Goal: Task Accomplishment & Management: Use online tool/utility

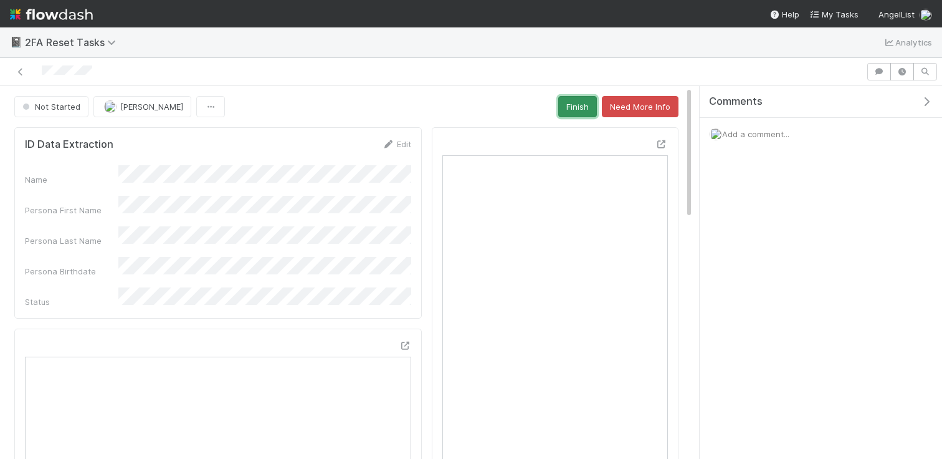
click at [565, 112] on button "Finish" at bounding box center [577, 106] width 39 height 21
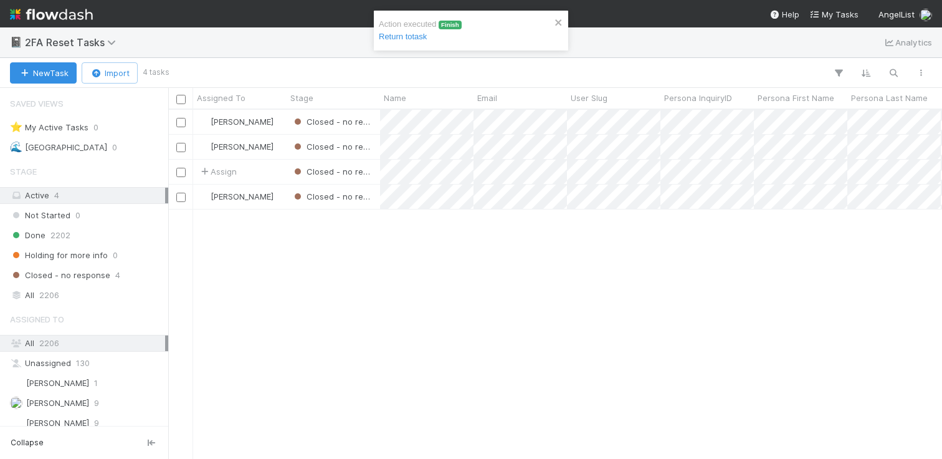
scroll to position [348, 774]
